Goal: Check status: Check status

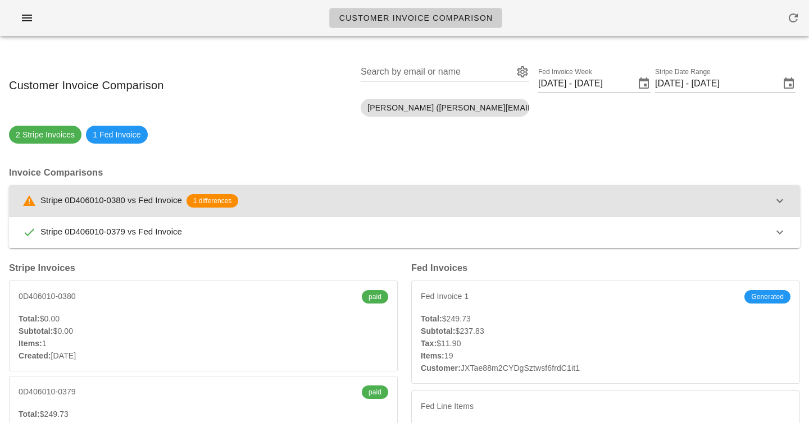
click at [293, 191] on button "Stripe 0D406010-0380 vs Fed Invoice 1 differences" at bounding box center [404, 200] width 791 height 31
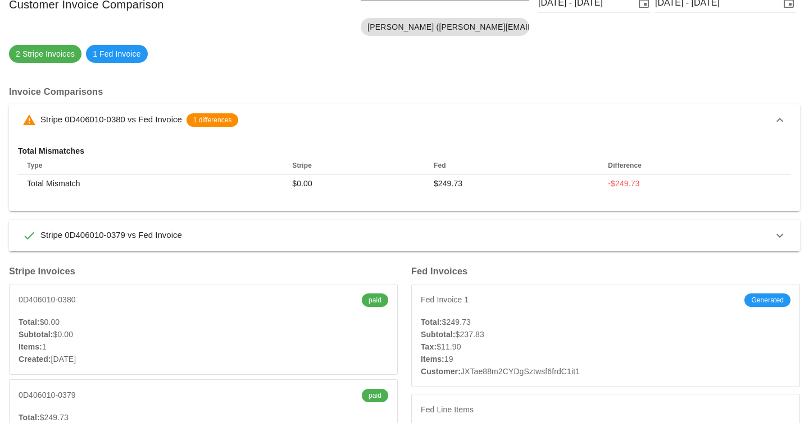
scroll to position [82, 0]
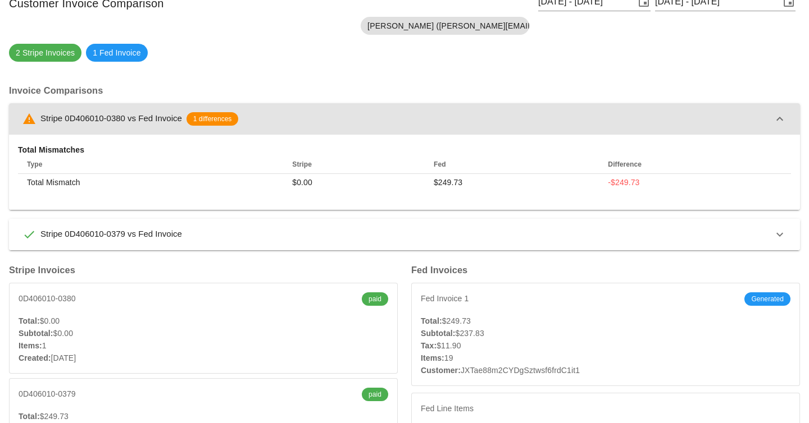
click at [297, 127] on button "Stripe 0D406010-0380 vs Fed Invoice 1 differences" at bounding box center [404, 118] width 791 height 31
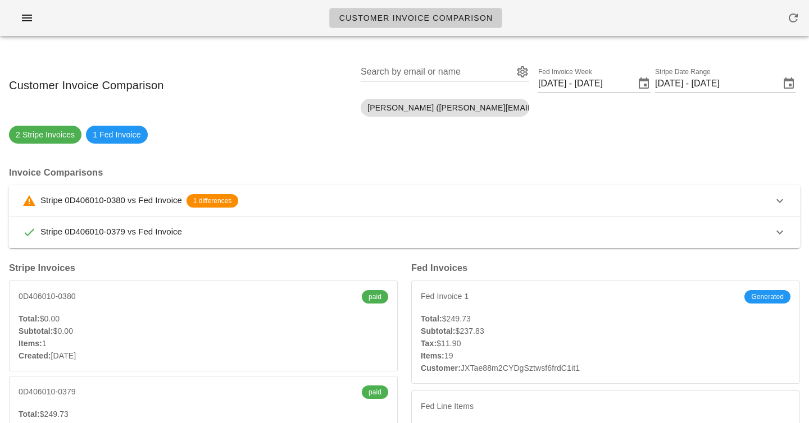
scroll to position [0, 0]
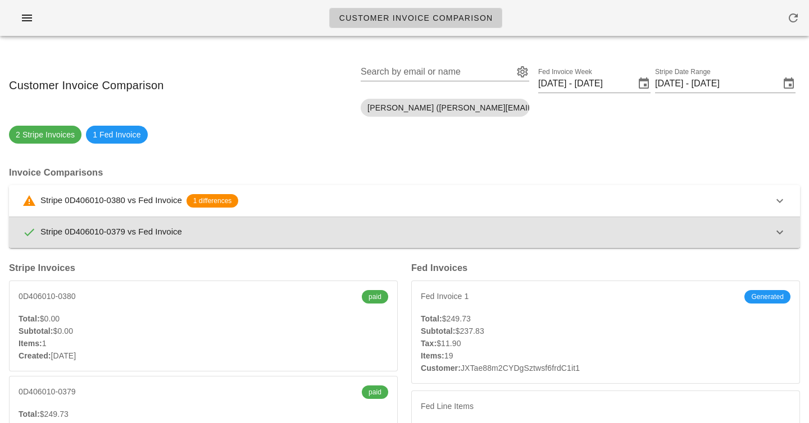
click at [358, 235] on div "Stripe 0D406010-0379 vs Fed Invoice" at bounding box center [397, 232] width 750 height 13
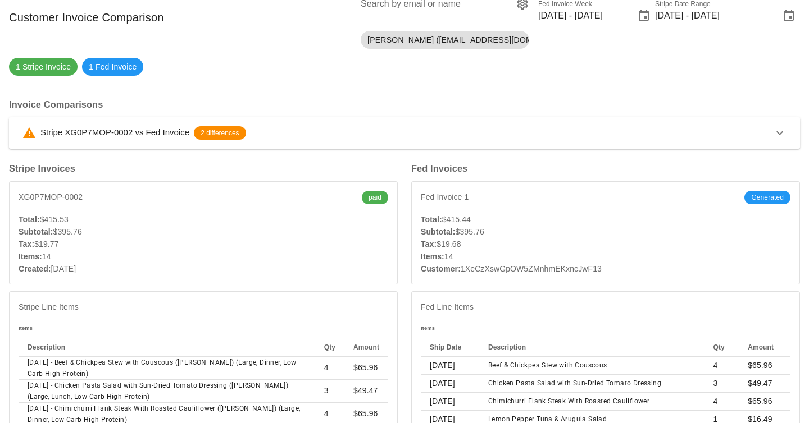
scroll to position [69, 0]
click at [312, 122] on button "Stripe XG0P7MOP-0002 vs Fed Invoice 2 differences" at bounding box center [404, 132] width 791 height 31
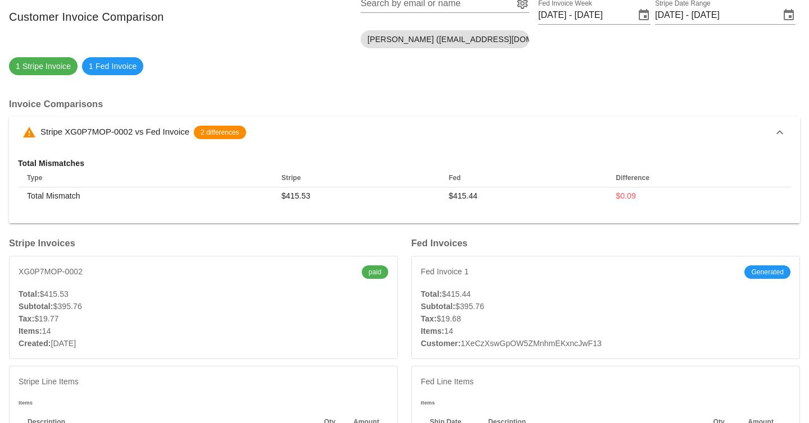
click at [311, 131] on div "Stripe XG0P7MOP-0002 vs Fed Invoice 2 differences" at bounding box center [397, 132] width 750 height 13
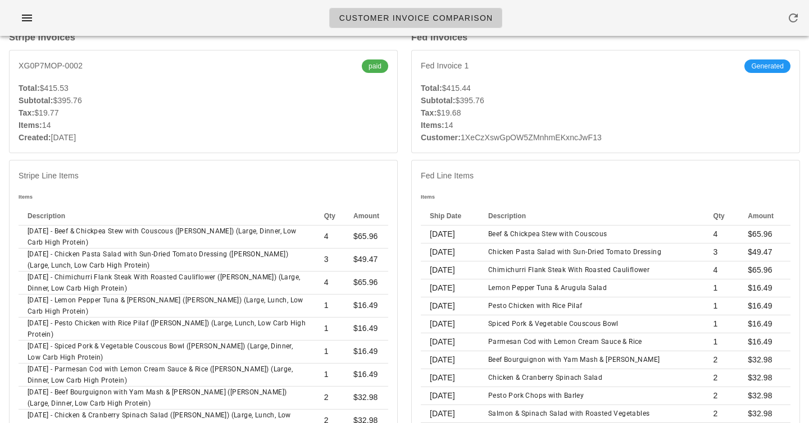
scroll to position [0, 0]
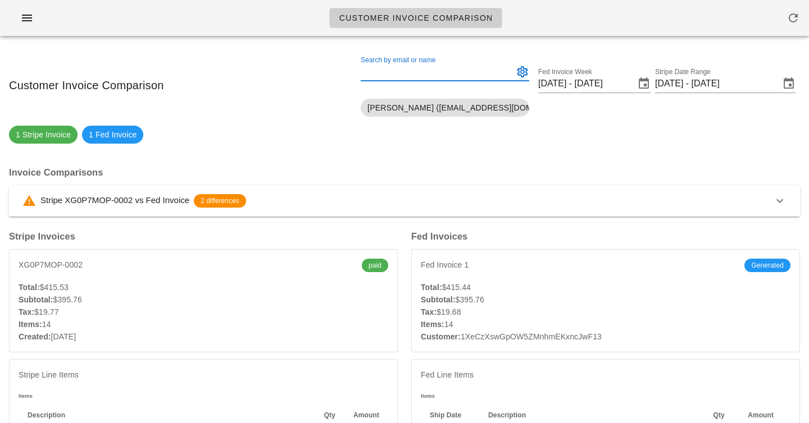
click at [418, 69] on div "Search by email or name" at bounding box center [436, 72] width 151 height 18
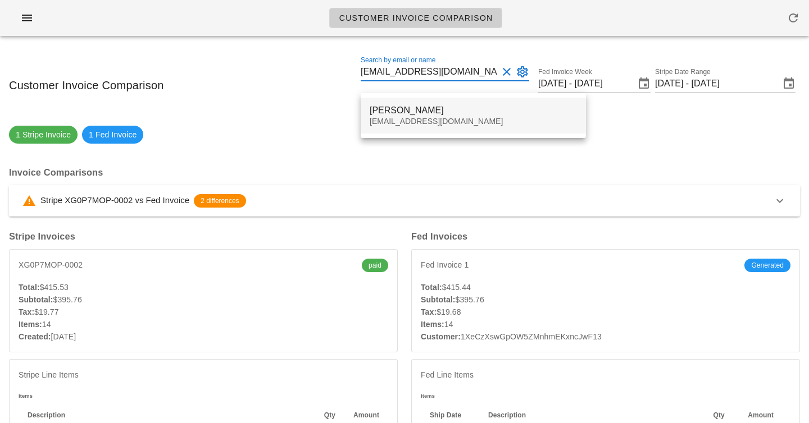
type input "elin@fedfedfed.com"
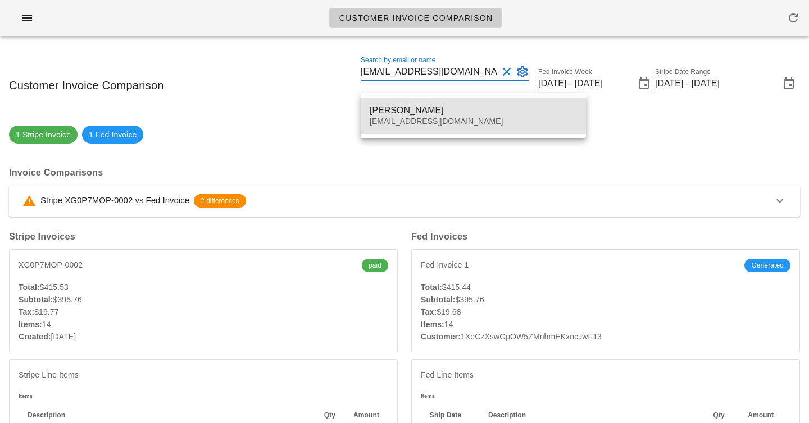
click at [438, 117] on div "elin@fedfedfed.com" at bounding box center [473, 122] width 207 height 10
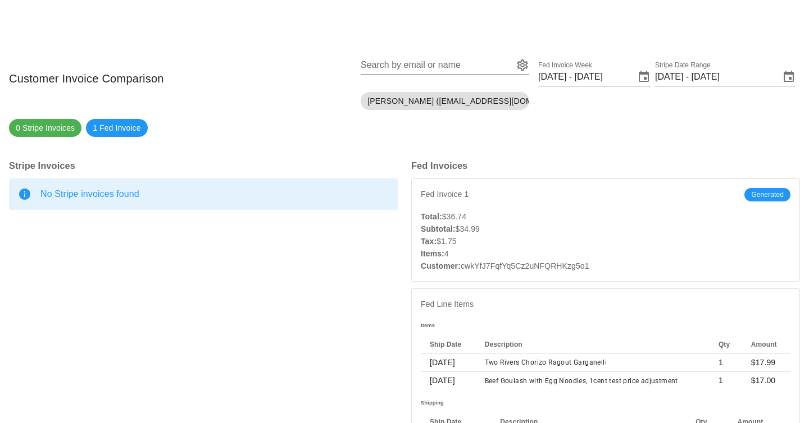
scroll to position [69, 0]
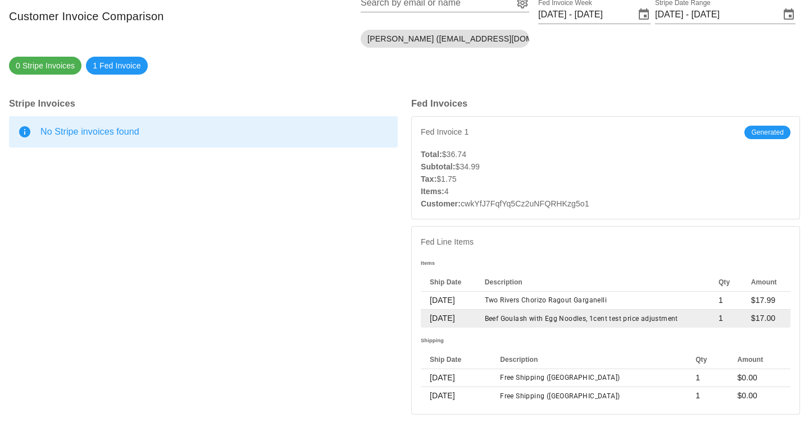
click at [608, 317] on td "Beef Goulash with Egg Noodles, 1cent test price adjustment" at bounding box center [593, 319] width 234 height 18
drag, startPoint x: 608, startPoint y: 317, endPoint x: 668, endPoint y: 317, distance: 59.5
click at [668, 317] on td "Beef Goulash with Egg Noodles, 1cent test price adjustment" at bounding box center [593, 319] width 234 height 18
drag, startPoint x: 668, startPoint y: 317, endPoint x: 602, endPoint y: 318, distance: 66.3
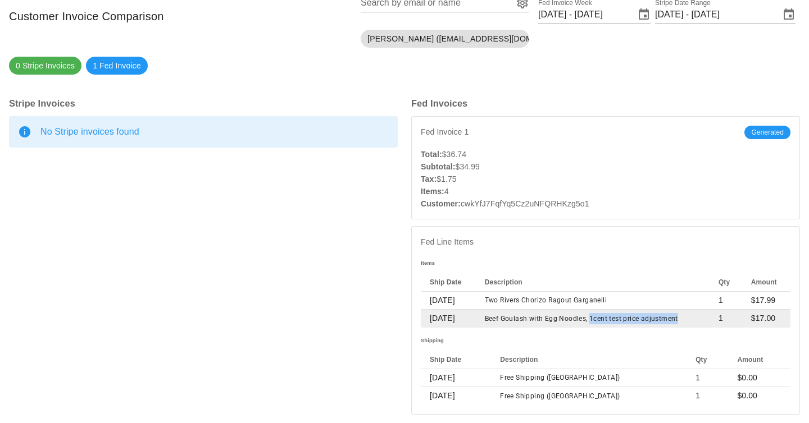
click at [602, 318] on td "Beef Goulash with Egg Noodles, 1cent test price adjustment" at bounding box center [593, 319] width 234 height 18
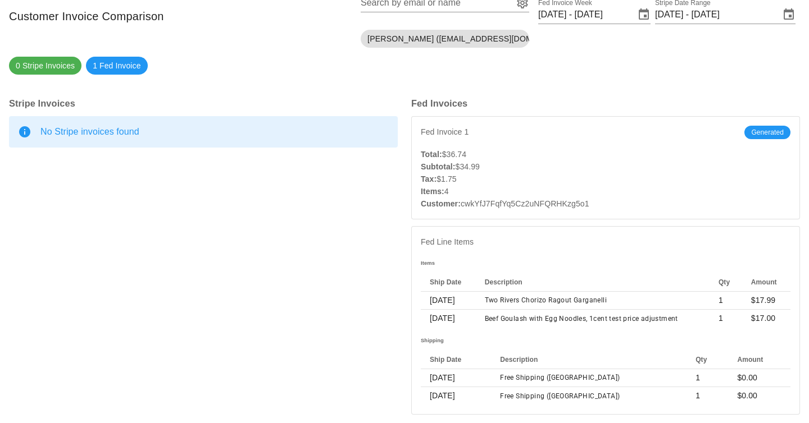
click at [598, 244] on div "Fed Line Items" at bounding box center [606, 242] width 388 height 30
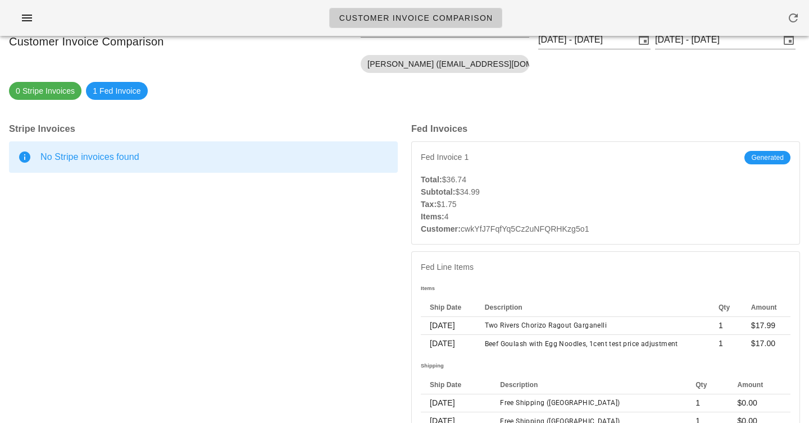
scroll to position [0, 0]
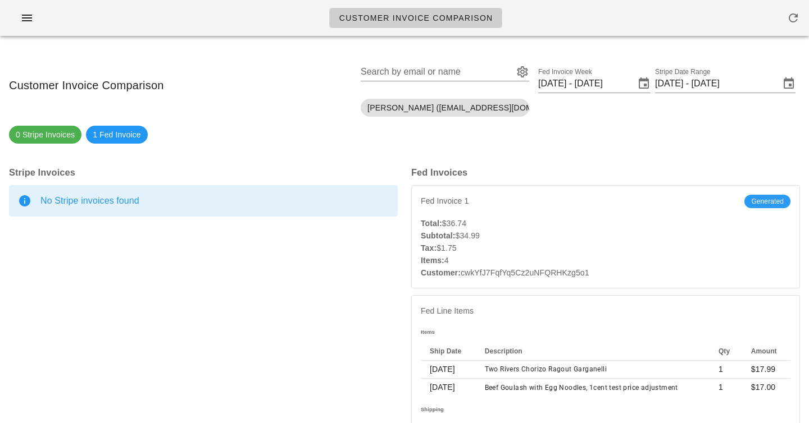
click at [771, 204] on span "Generated" at bounding box center [767, 201] width 33 height 13
click at [718, 176] on h3 "Fed Invoices" at bounding box center [605, 172] width 389 height 12
click at [450, 201] on span "Fed Invoice 1" at bounding box center [445, 201] width 48 height 13
drag, startPoint x: 450, startPoint y: 201, endPoint x: 452, endPoint y: 271, distance: 70.2
click at [452, 271] on div "Fed Invoice 1 Generated Total: $36.74 Subtotal: $34.99 Tax: $1.75 Items: 4 Cust…" at bounding box center [605, 236] width 389 height 103
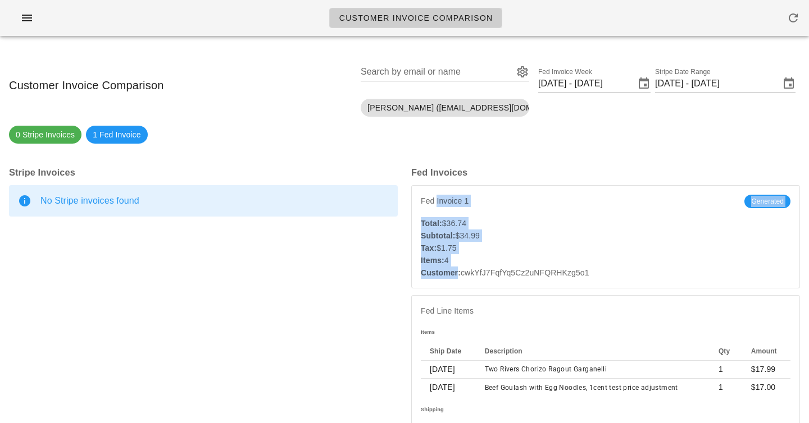
click at [452, 271] on strong "Customer:" at bounding box center [441, 272] width 40 height 9
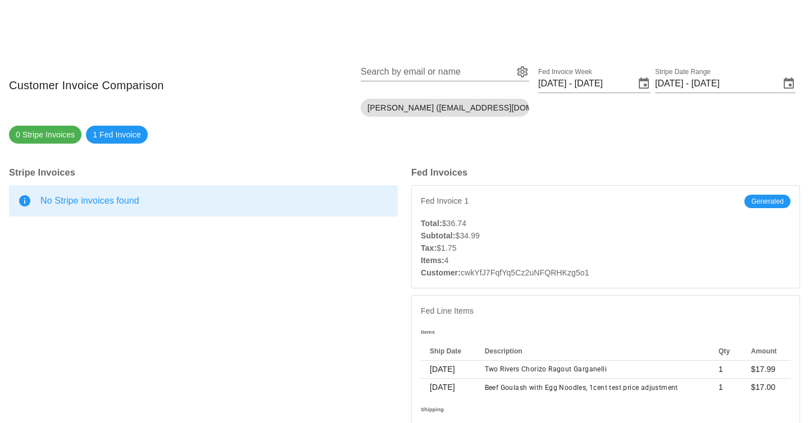
scroll to position [69, 0]
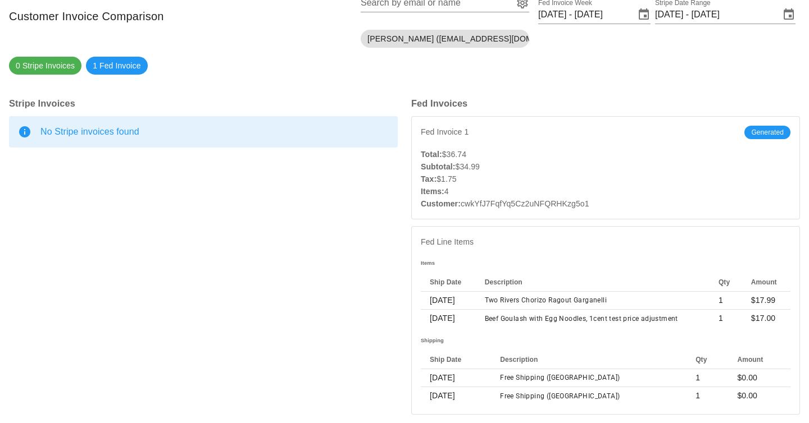
click at [326, 93] on div "Stripe Invoices No Stripe invoices found Stripe Line Items" at bounding box center [203, 255] width 402 height 331
